Goal: Transaction & Acquisition: Purchase product/service

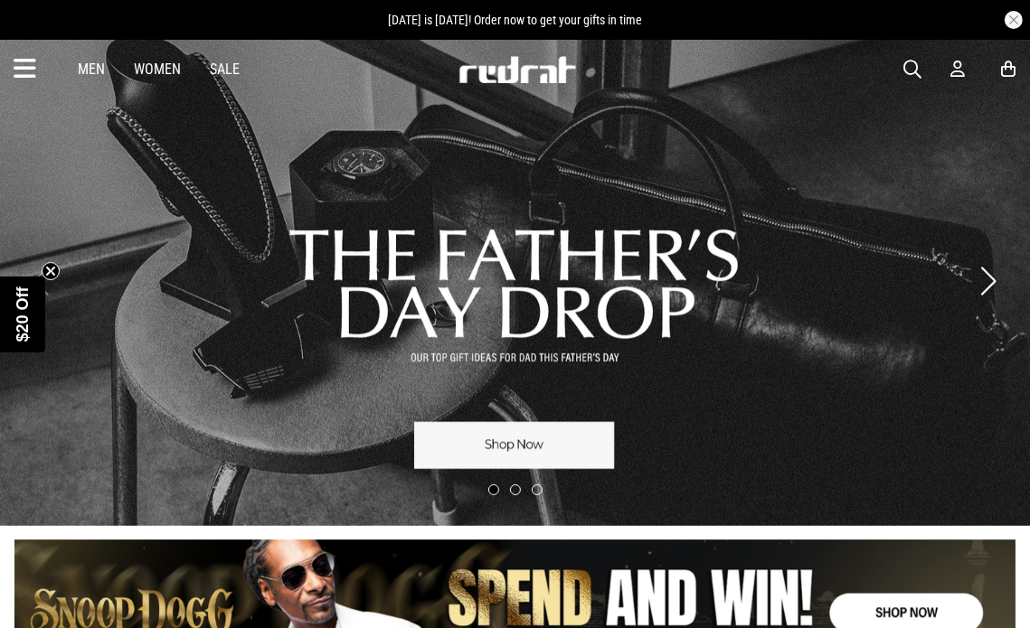
click at [21, 69] on icon at bounding box center [25, 69] width 23 height 30
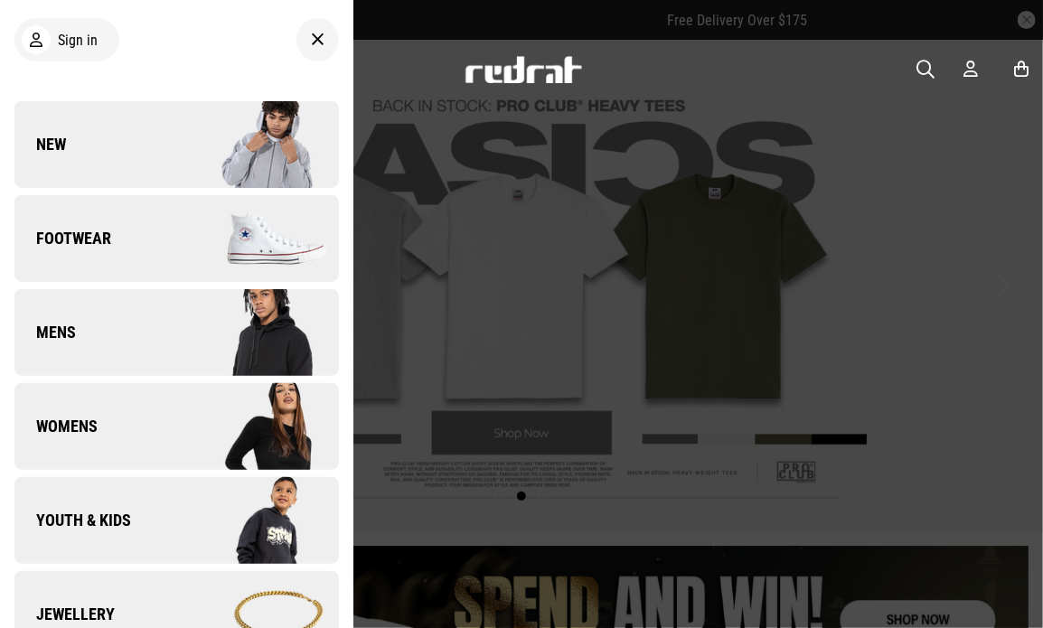
click at [93, 519] on span "Youth & Kids" at bounding box center [72, 521] width 117 height 22
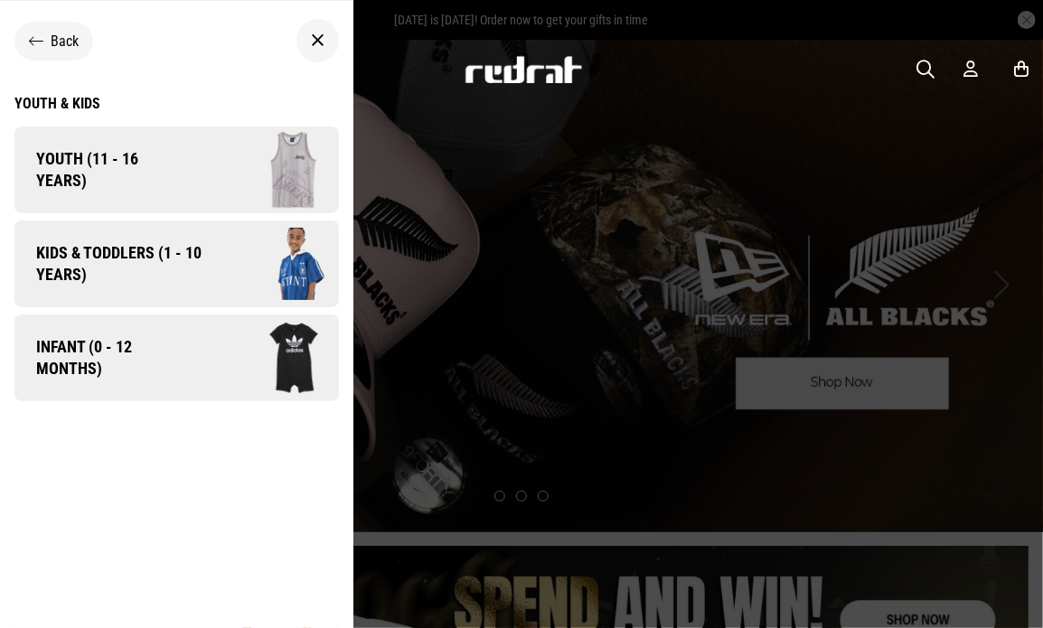
click at [83, 343] on span "Infant (0 - 12 months)" at bounding box center [101, 357] width 174 height 43
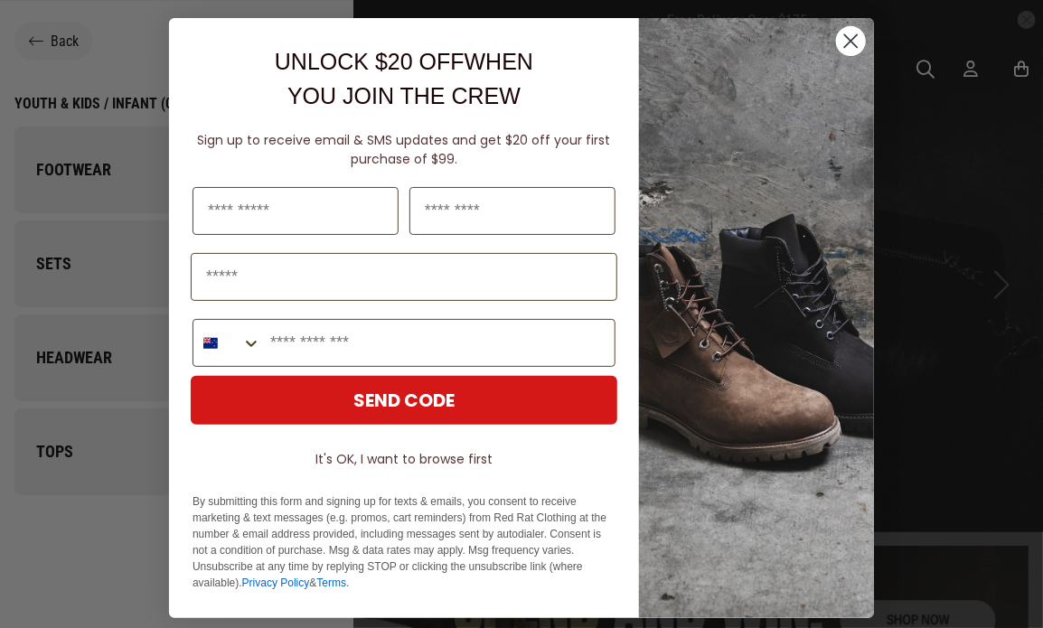
click at [839, 43] on circle "Close dialog" at bounding box center [851, 41] width 30 height 30
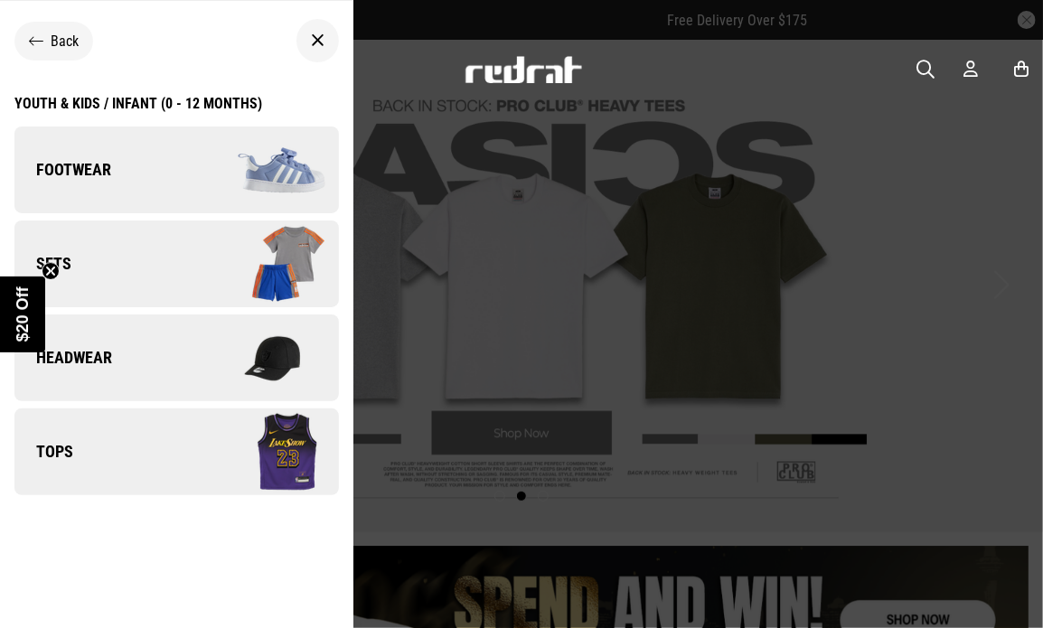
click at [54, 445] on span "Tops" at bounding box center [43, 452] width 59 height 22
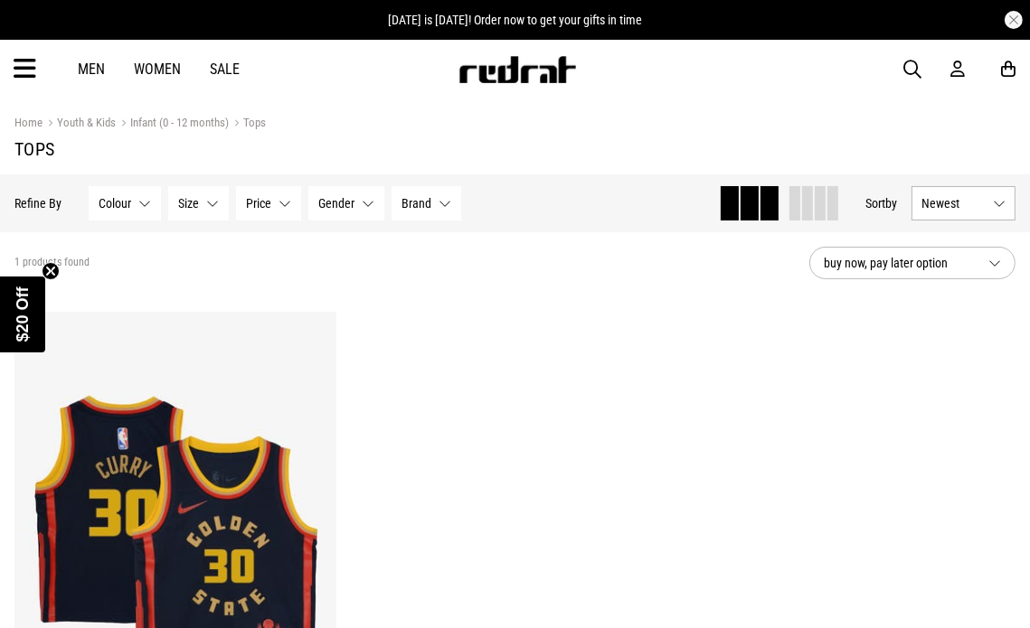
drag, startPoint x: 1036, startPoint y: 101, endPoint x: 1022, endPoint y: 89, distance: 18.6
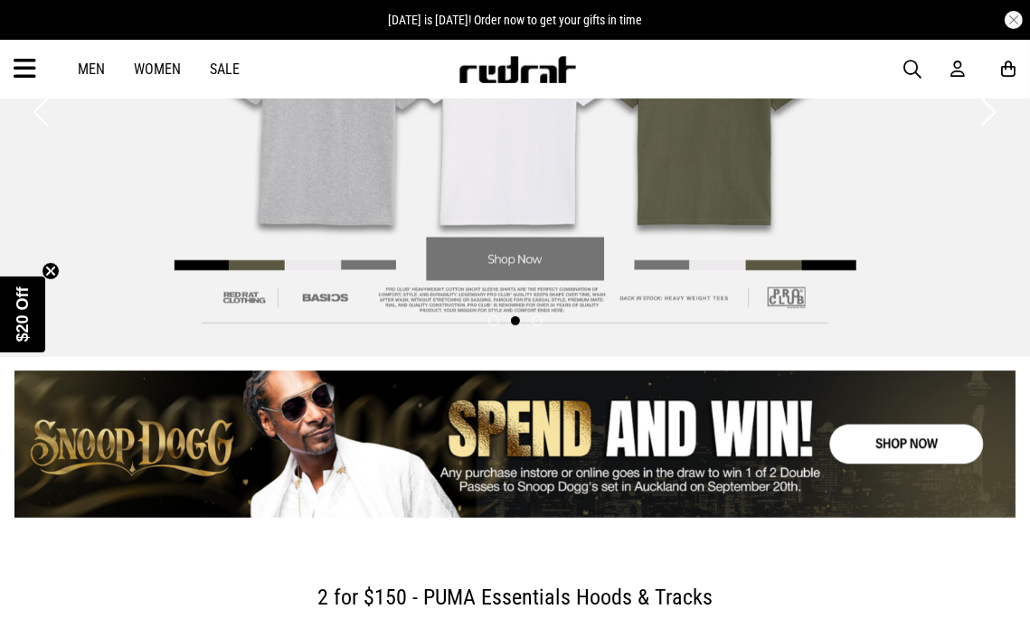
scroll to position [163, 0]
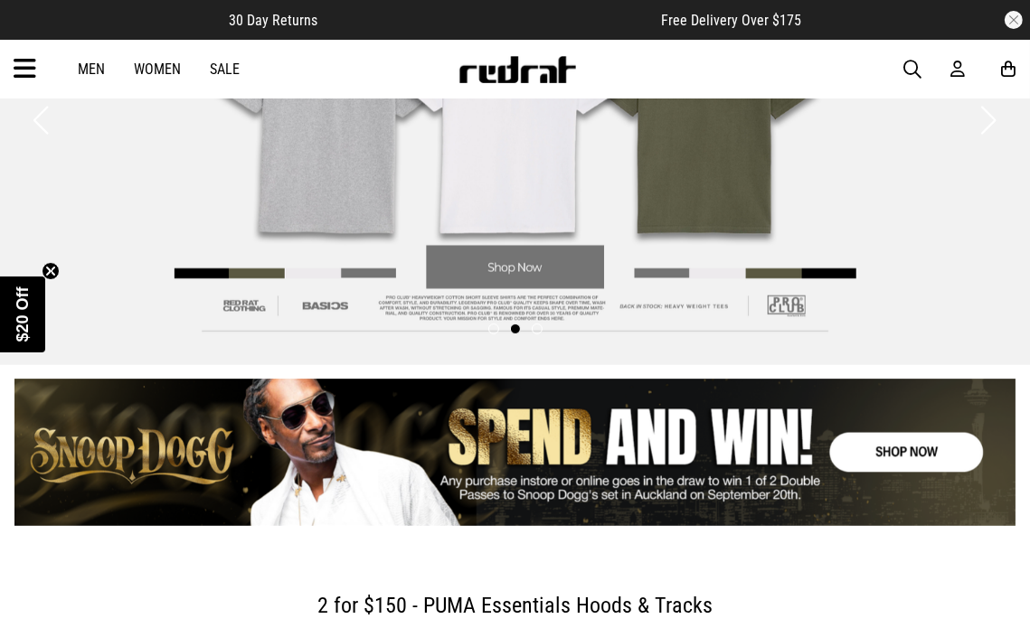
click at [26, 72] on icon at bounding box center [25, 69] width 23 height 30
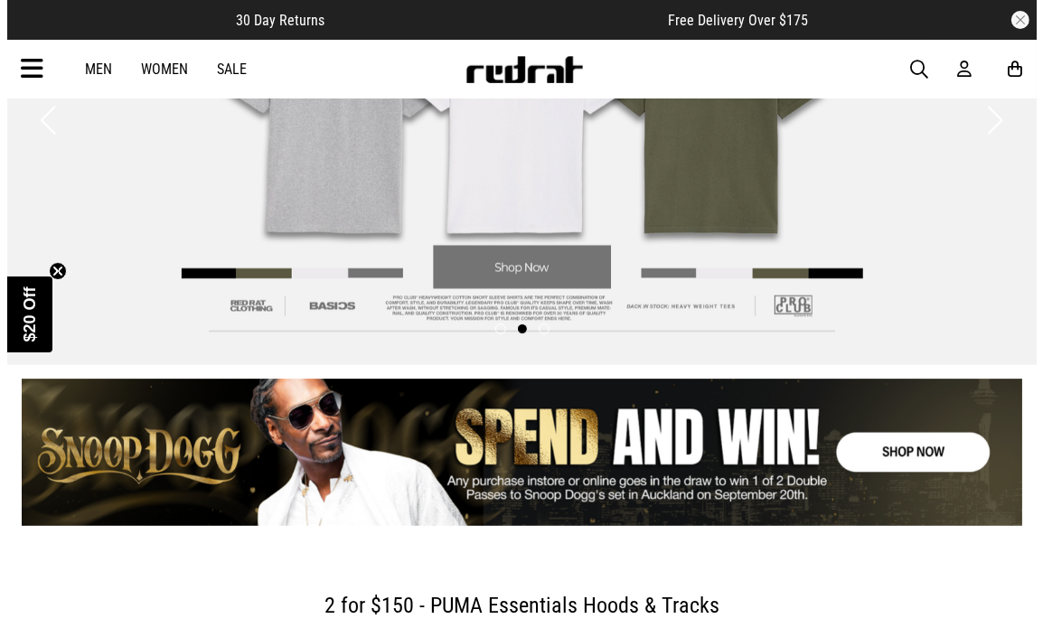
scroll to position [169, 0]
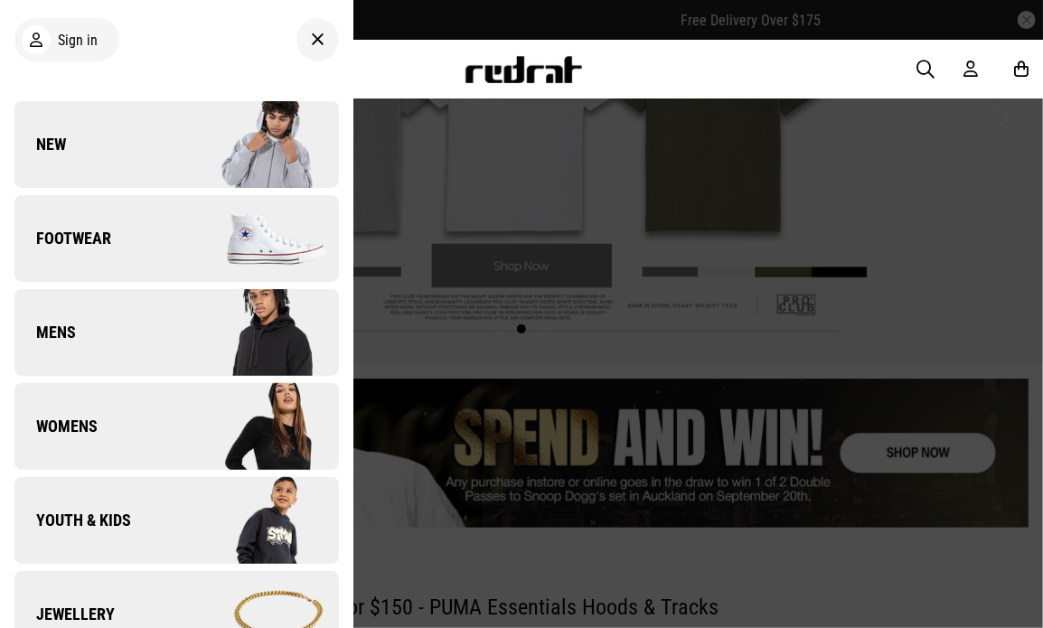
click at [110, 502] on link "Youth & Kids" at bounding box center [176, 520] width 325 height 87
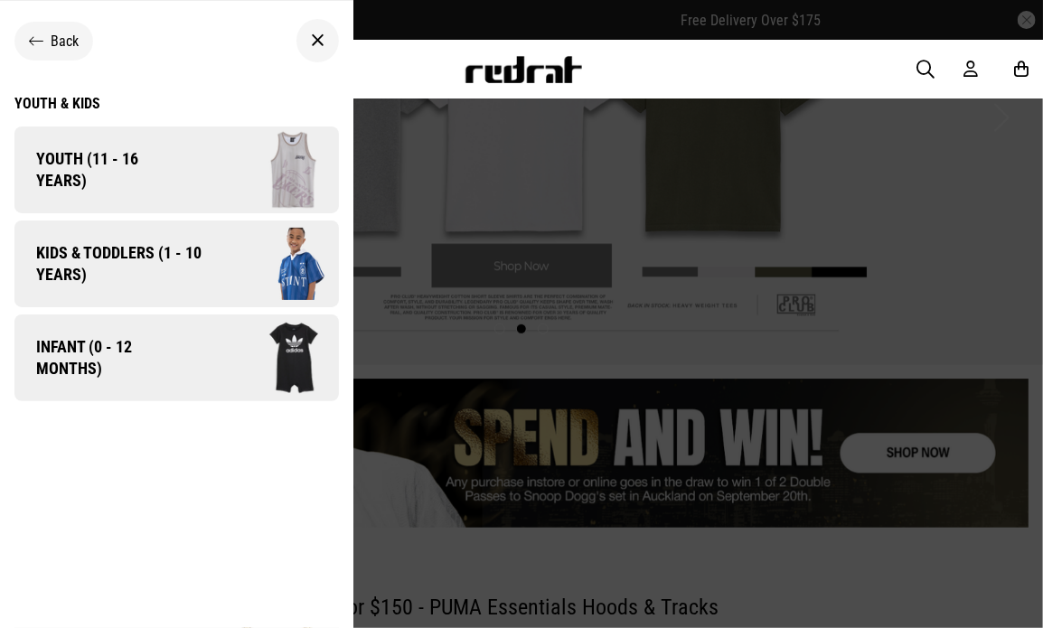
click at [87, 318] on link "Infant (0 - 12 months)" at bounding box center [176, 358] width 325 height 87
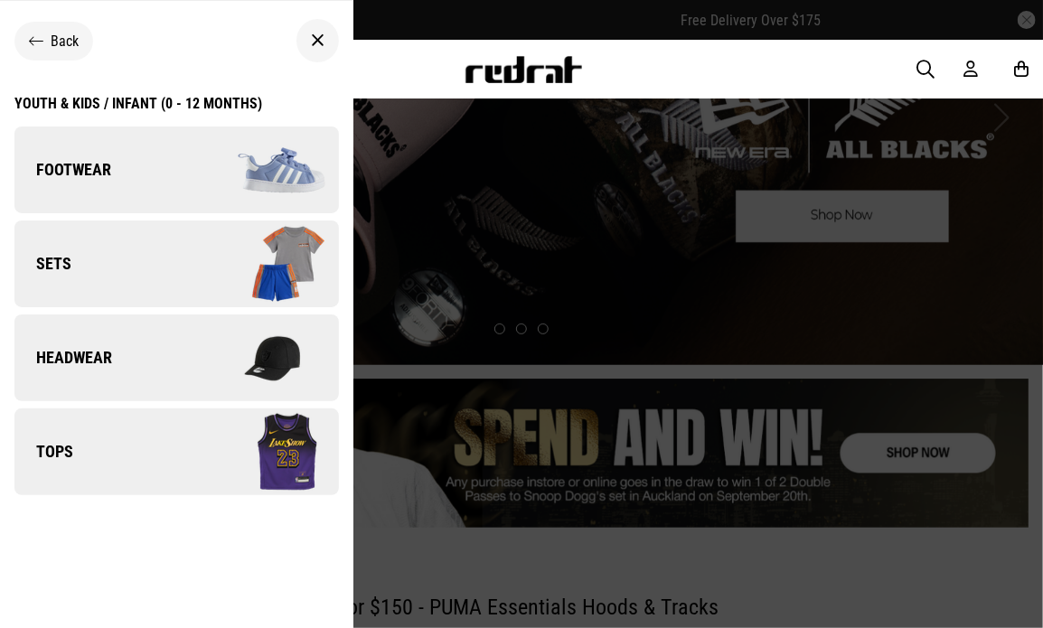
click at [82, 276] on link "Sets" at bounding box center [176, 264] width 325 height 87
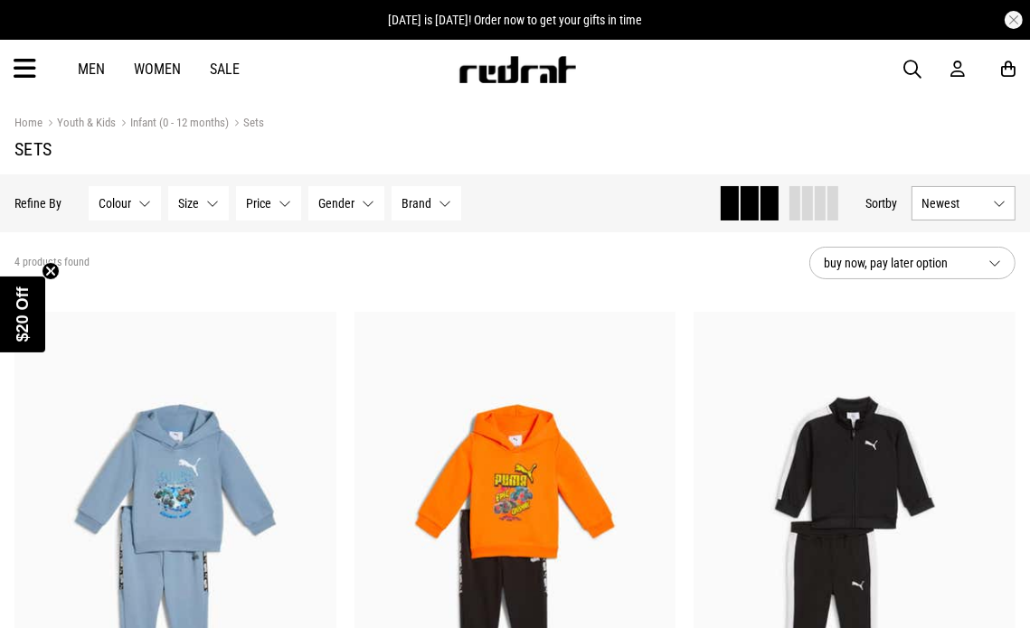
click at [342, 199] on span "Gender" at bounding box center [336, 203] width 36 height 14
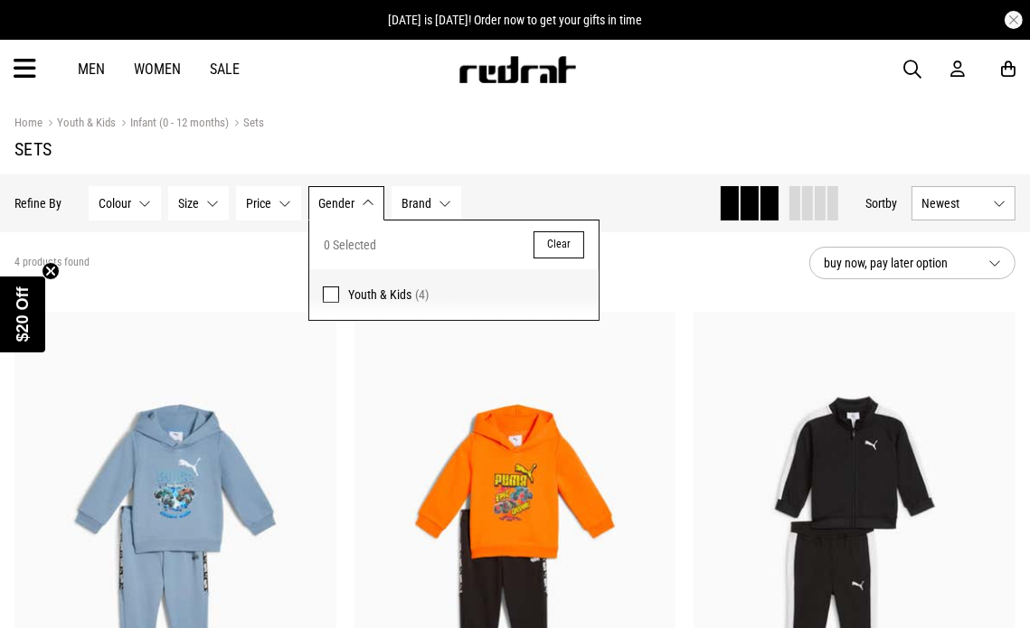
click at [203, 201] on button "Size None selected" at bounding box center [198, 203] width 61 height 34
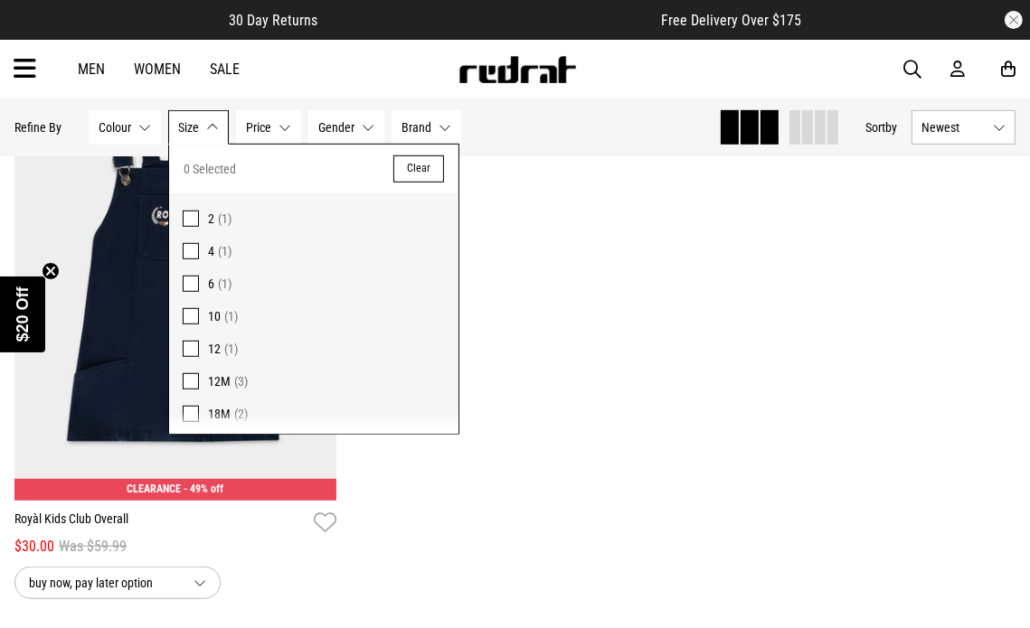
scroll to position [886, 0]
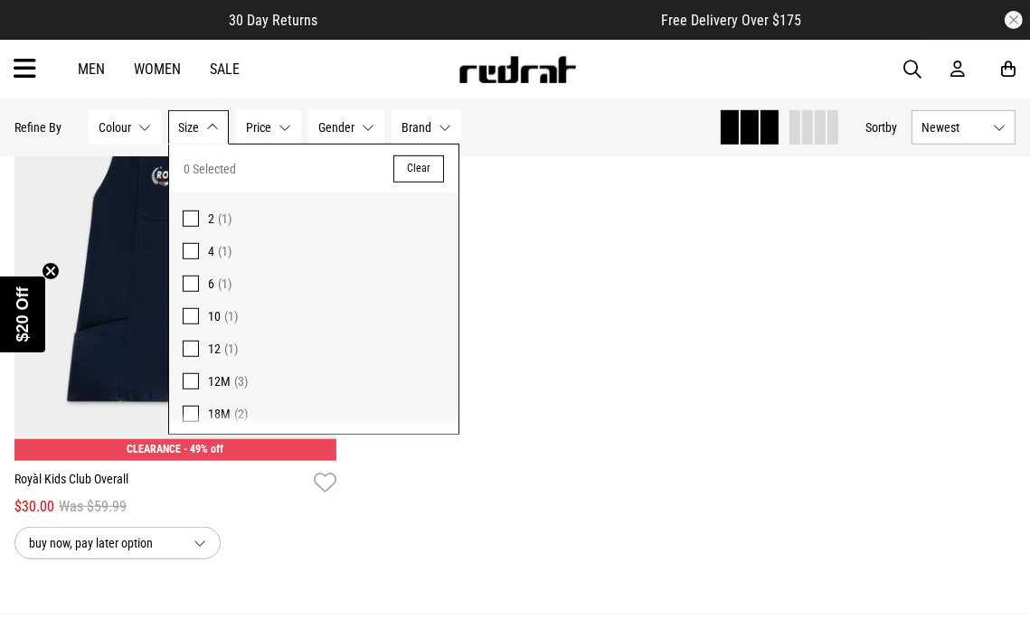
click at [894, 354] on div "**********" at bounding box center [514, 11] width 1019 height 1170
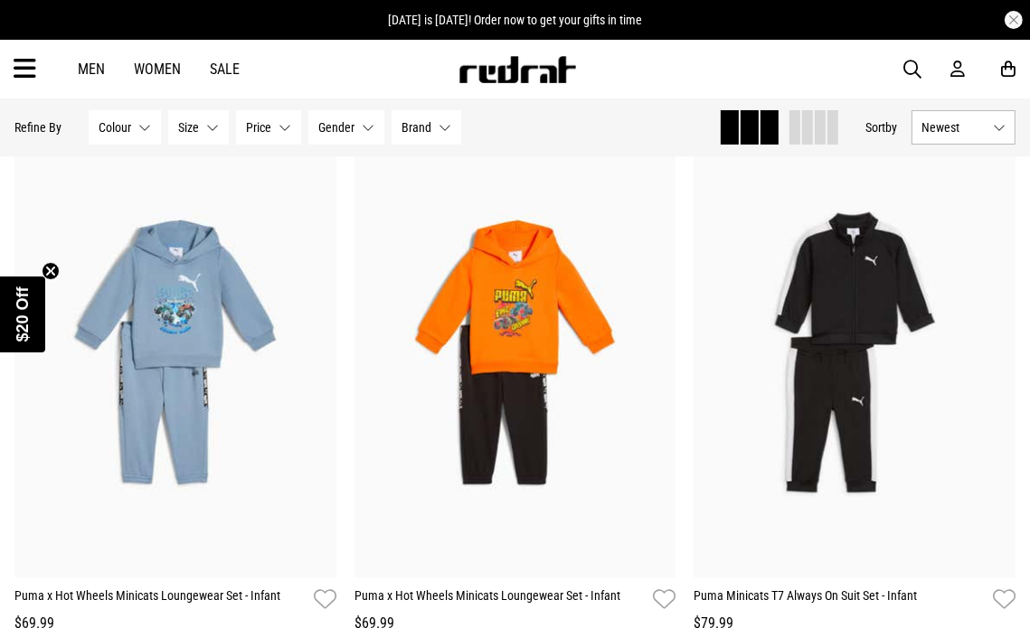
scroll to position [124, 0]
